Goal: Information Seeking & Learning: Learn about a topic

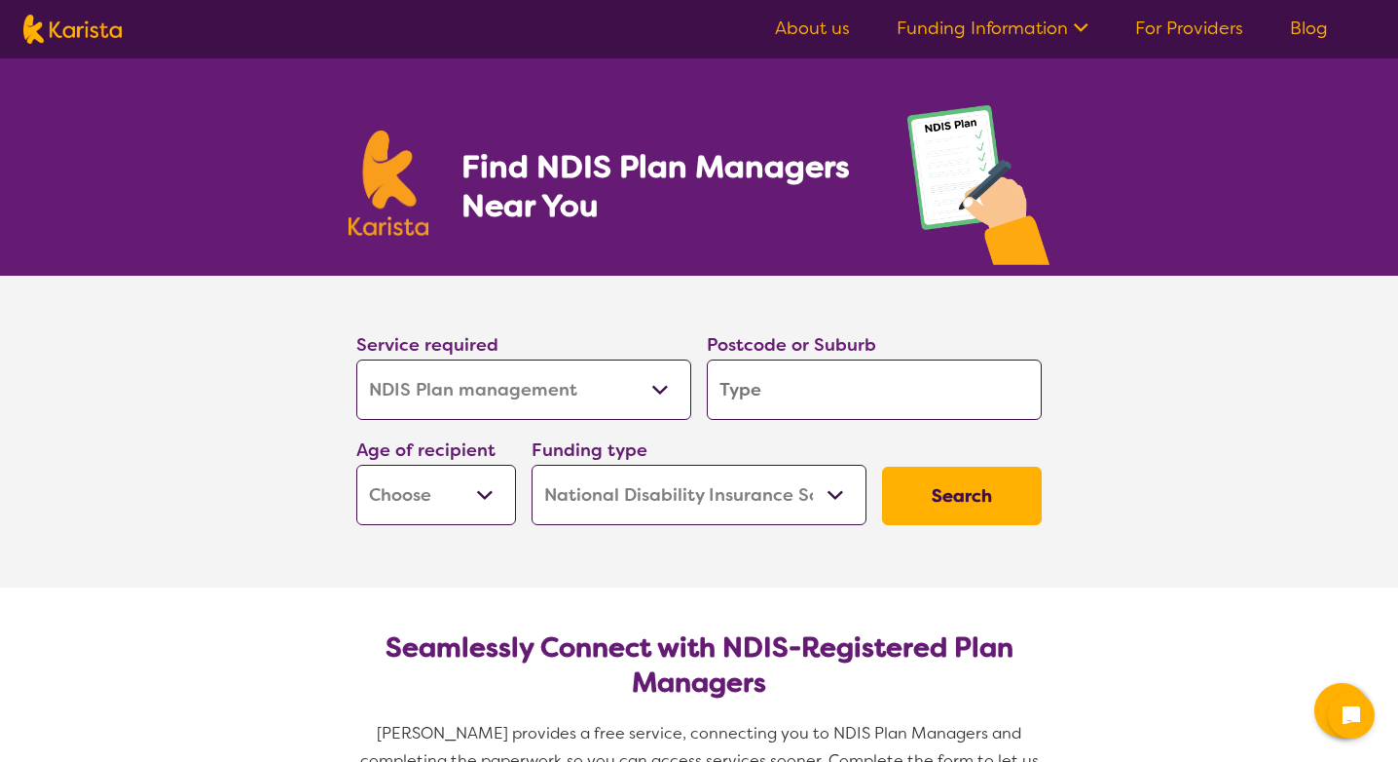
select select "NDIS Plan management"
select select "NDIS"
select select "NDIS Plan management"
select select "NDIS"
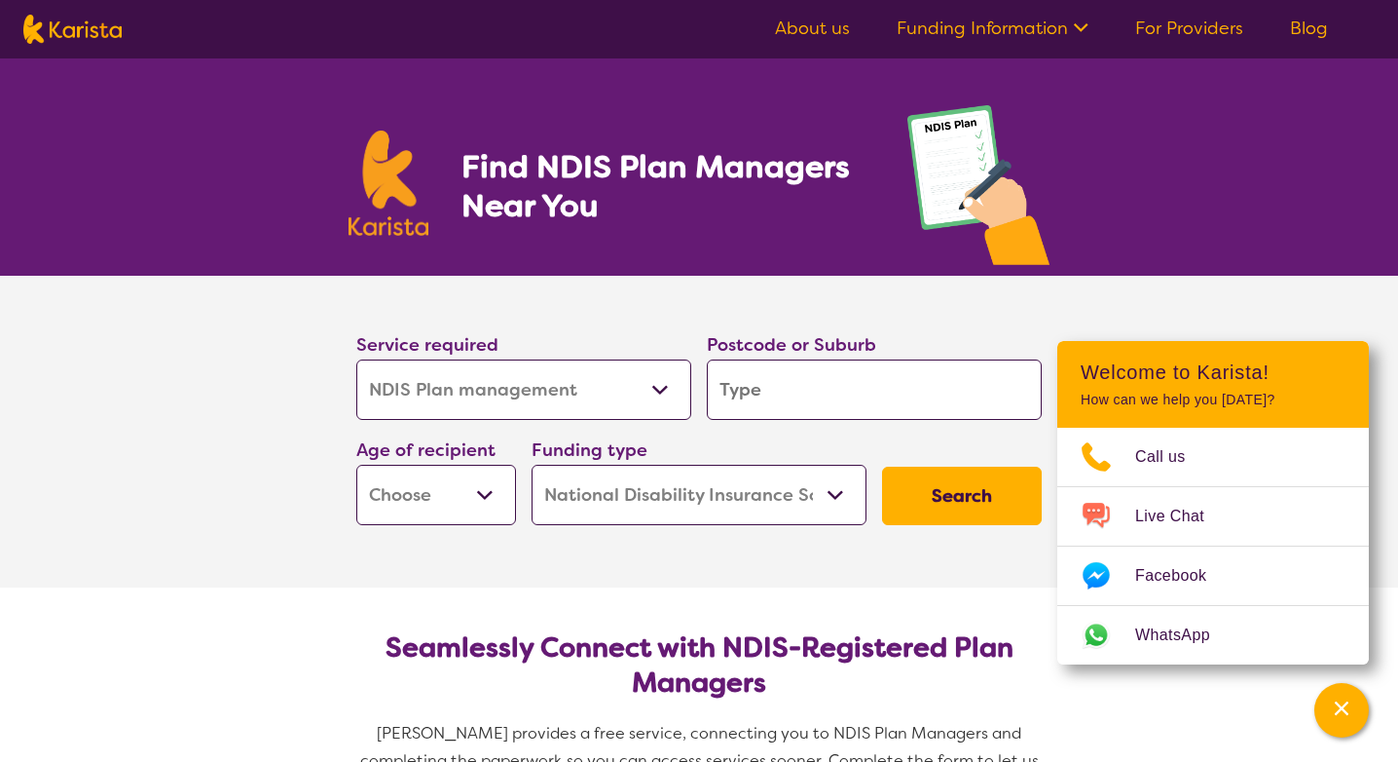
click at [649, 403] on select "Allied Health Assistant Assessment ([MEDICAL_DATA] or [MEDICAL_DATA]) Behaviour…" at bounding box center [523, 389] width 335 height 60
select select "NDIS Support Coordination"
click at [356, 359] on select "Allied Health Assistant Assessment ([MEDICAL_DATA] or [MEDICAL_DATA]) Behaviour…" at bounding box center [523, 389] width 335 height 60
select select "NDIS Support Coordination"
click at [780, 396] on input "search" at bounding box center [874, 389] width 335 height 60
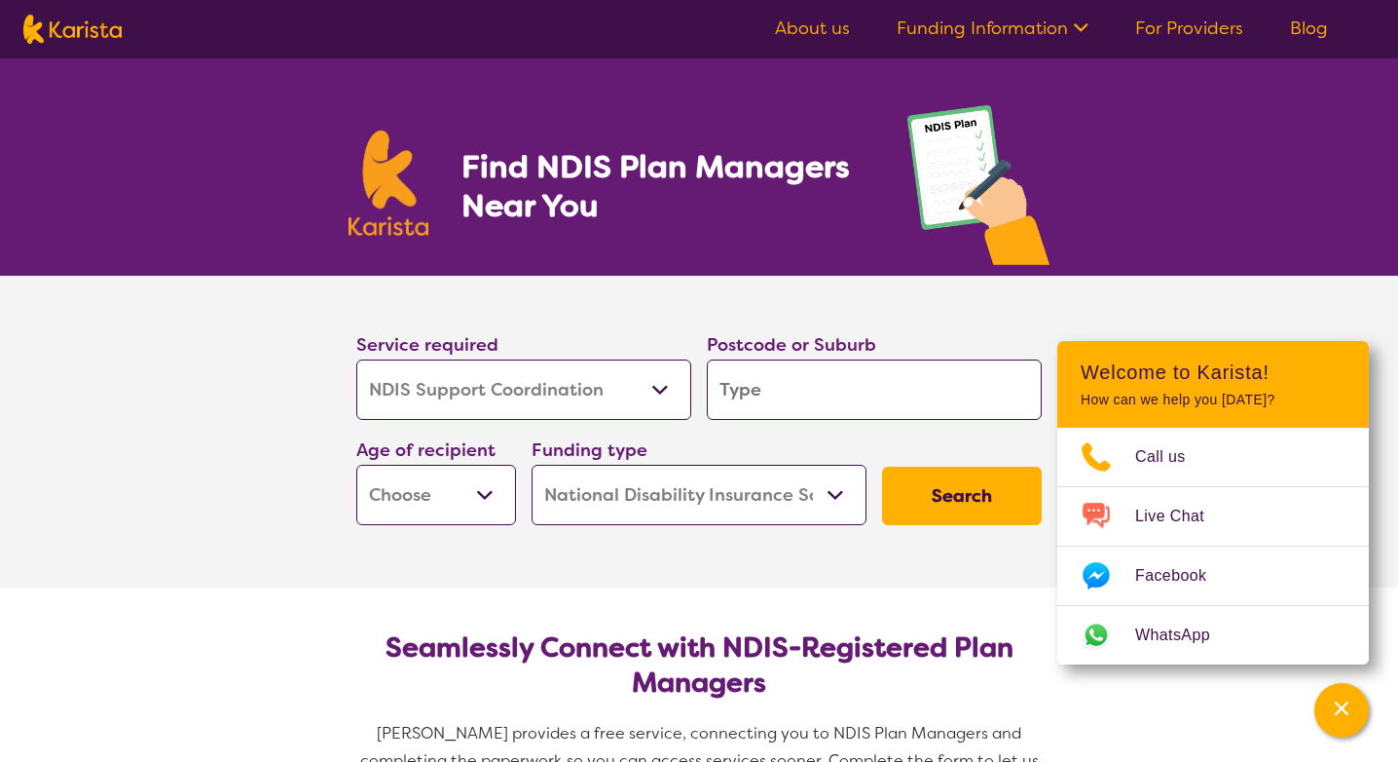
type input "3977"
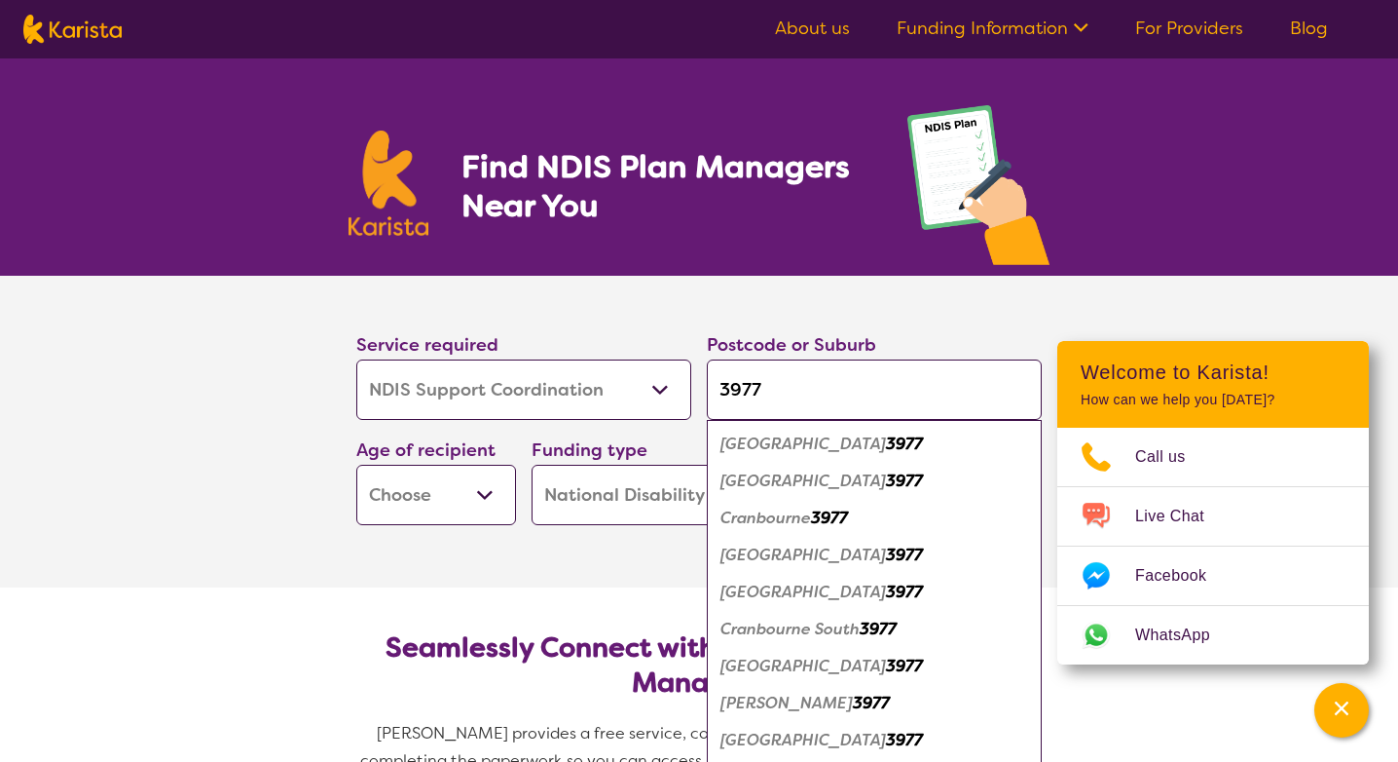
click at [808, 671] on em "[GEOGRAPHIC_DATA]" at bounding box center [804, 665] width 166 height 20
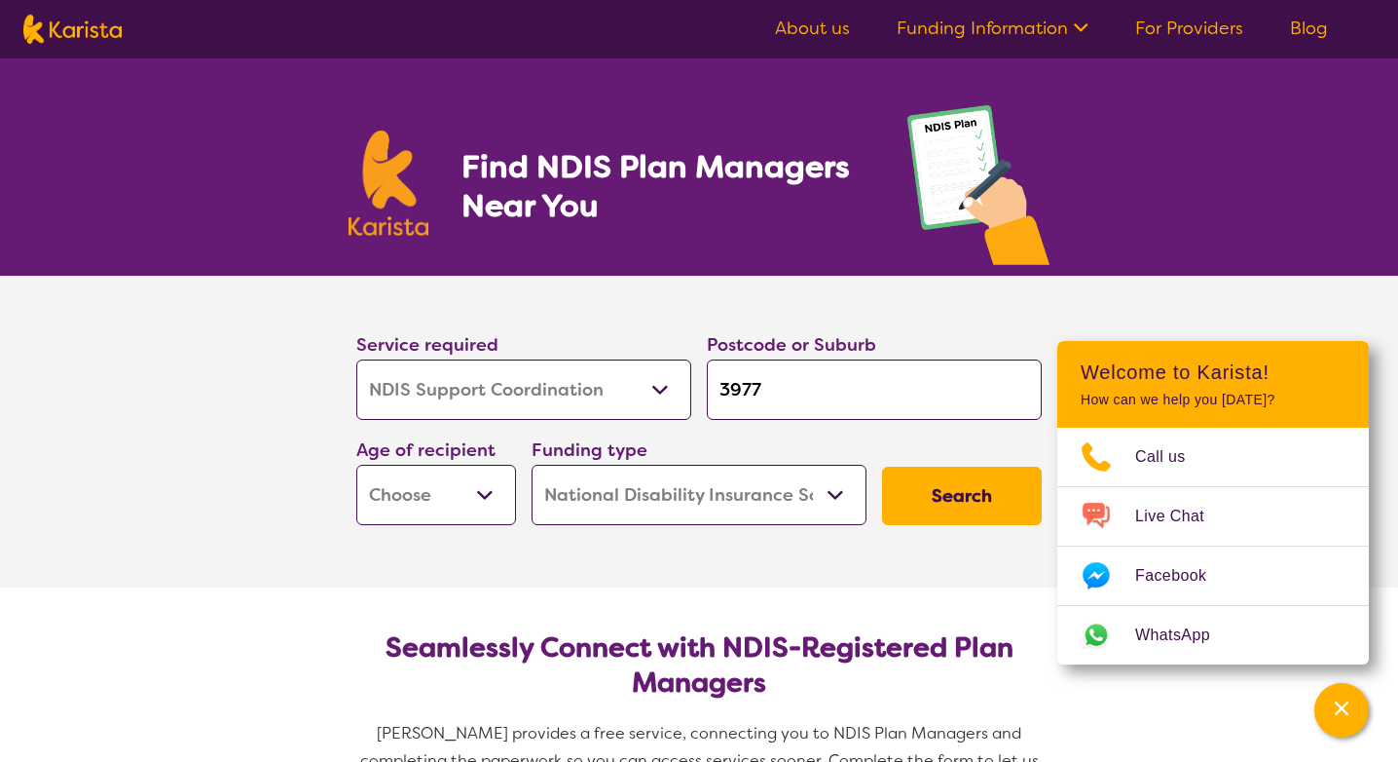
click at [837, 508] on select "Home Care Package (HCP) National Disability Insurance Scheme (NDIS) I don't know" at bounding box center [699, 495] width 335 height 60
click at [532, 465] on select "Home Care Package (HCP) National Disability Insurance Scheme (NDIS) I don't know" at bounding box center [699, 495] width 335 height 60
click at [918, 502] on button "Search" at bounding box center [962, 495] width 160 height 58
click at [463, 499] on select "Early Childhood - 0 to 9 Child - 10 to 11 Adolescent - 12 to 17 Adult - 18 to 6…" at bounding box center [436, 495] width 160 height 60
select select "AG"
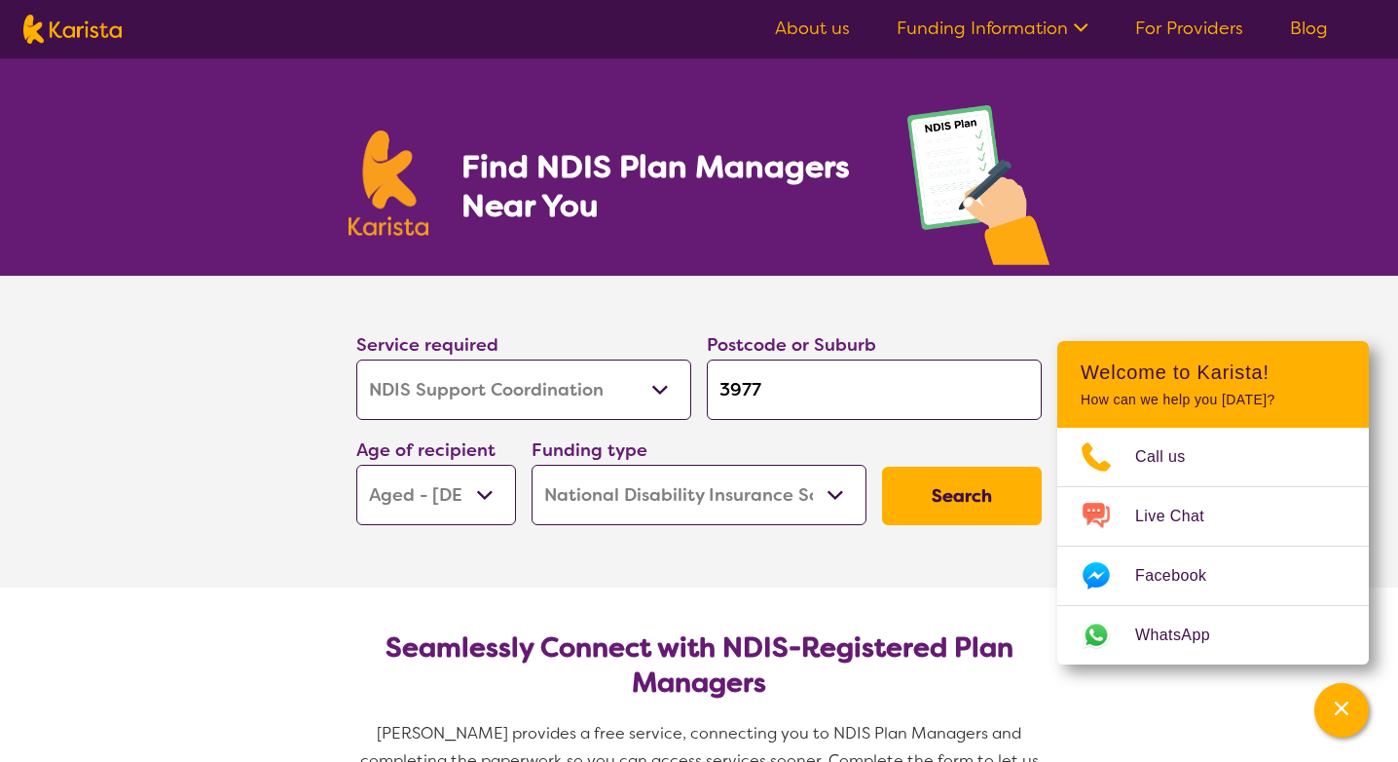
click at [356, 465] on select "Early Childhood - 0 to 9 Child - 10 to 11 Adolescent - 12 to 17 Adult - 18 to 6…" at bounding box center [436, 495] width 160 height 60
select select "AG"
click at [960, 510] on button "Search" at bounding box center [962, 495] width 160 height 58
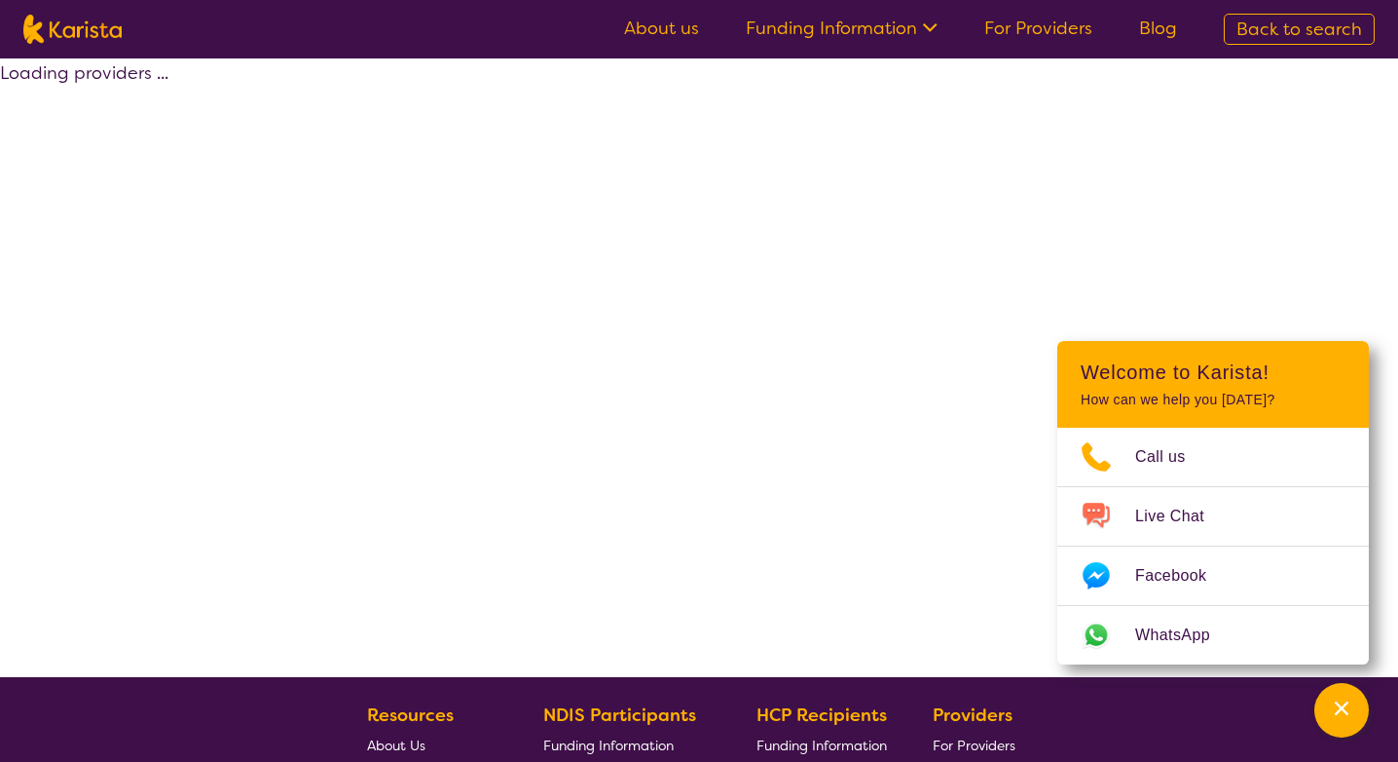
select select "by_score"
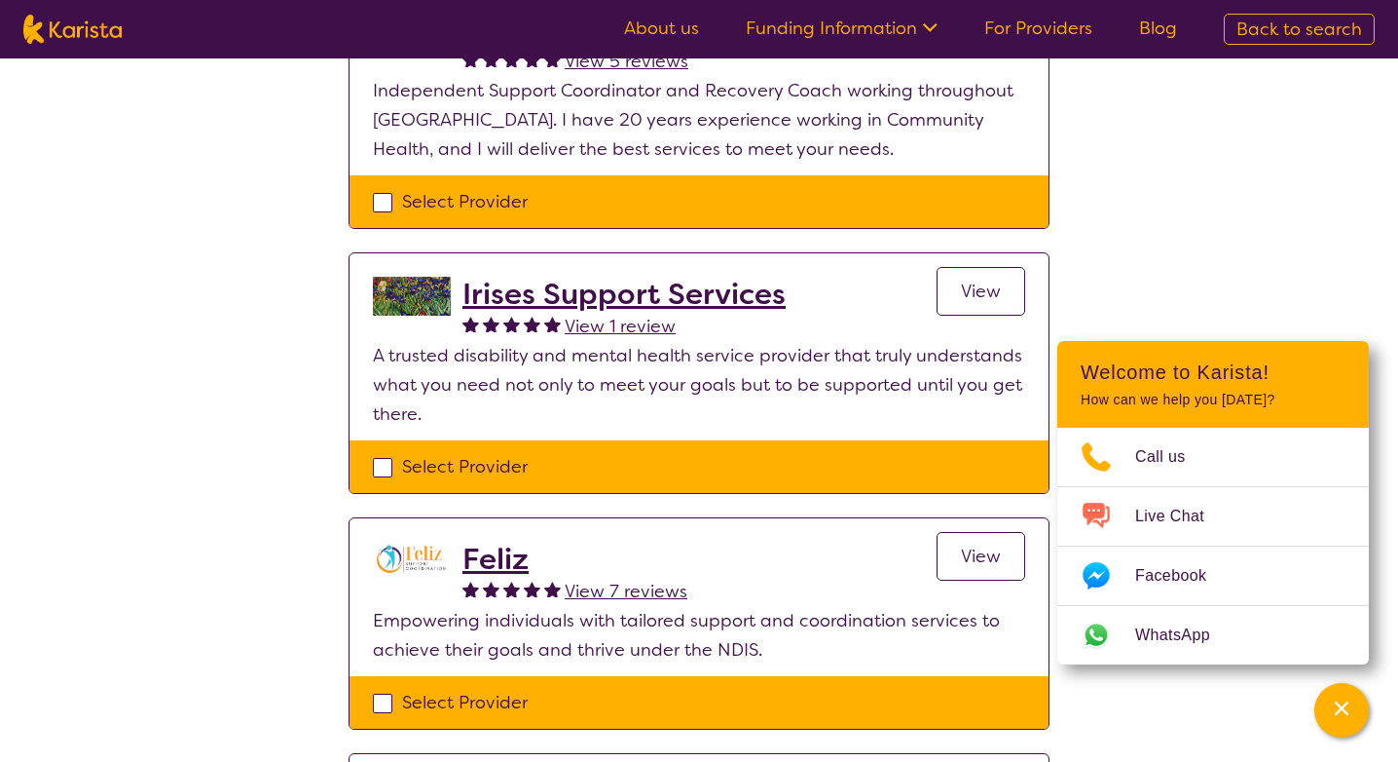
scroll to position [1483, 0]
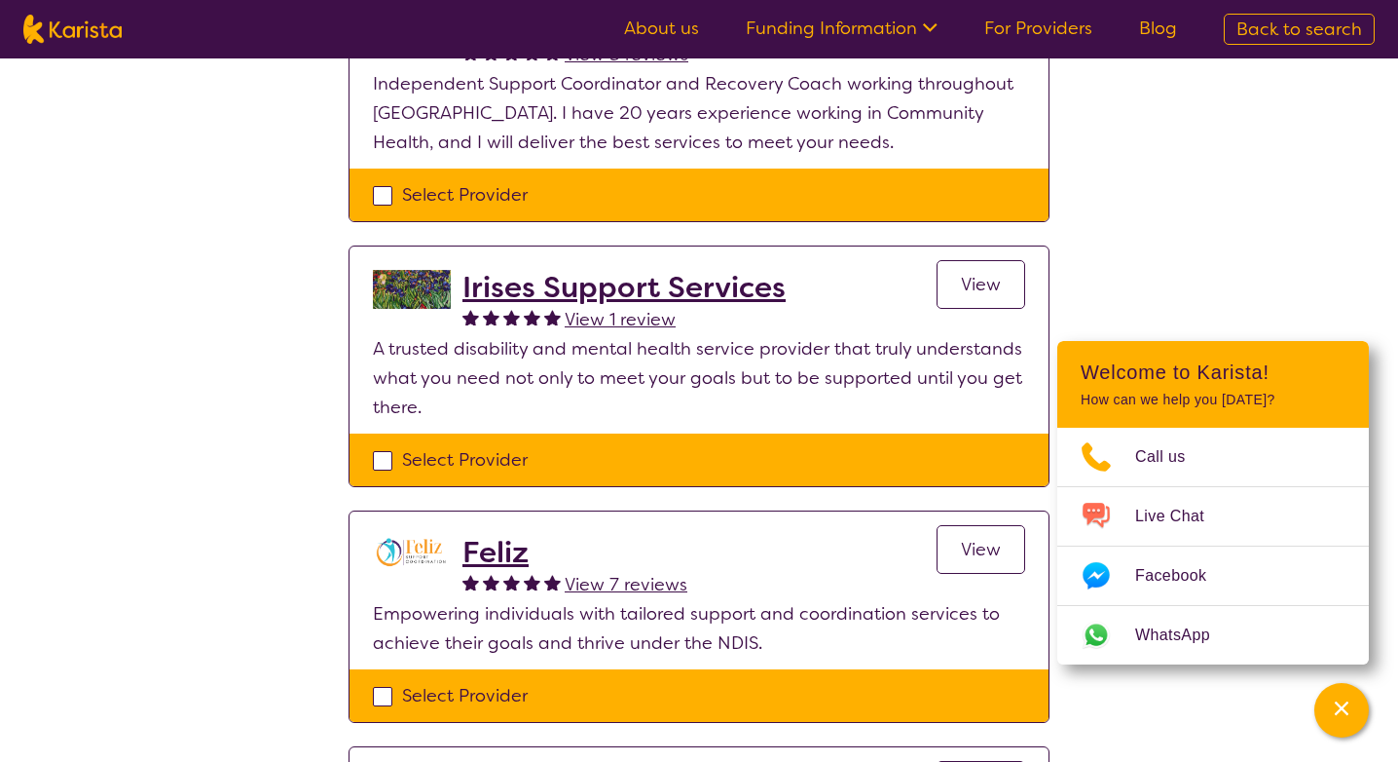
select select "NDIS Plan management"
select select "AG"
select select "NDIS"
select select "NDIS Plan management"
select select "AG"
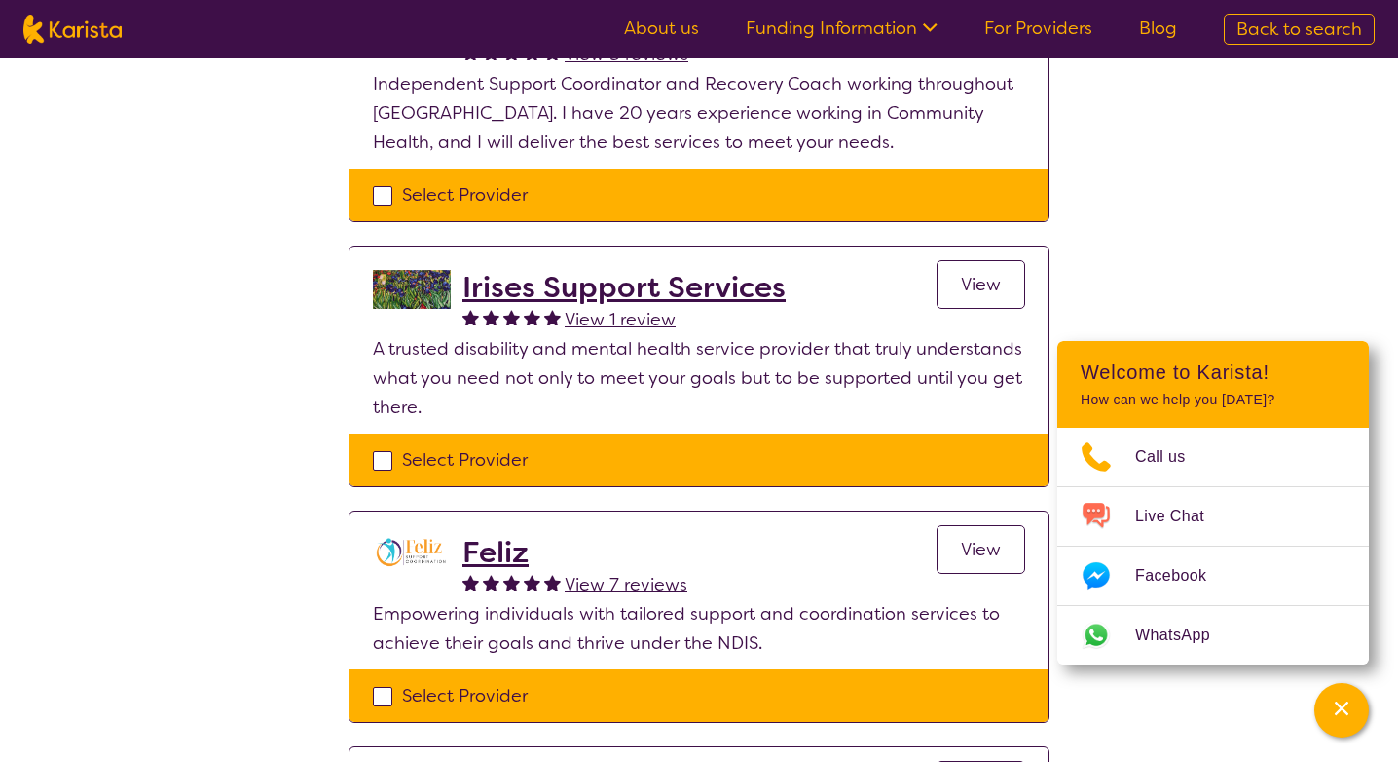
select select "NDIS"
